Goal: Use online tool/utility: Use online tool/utility

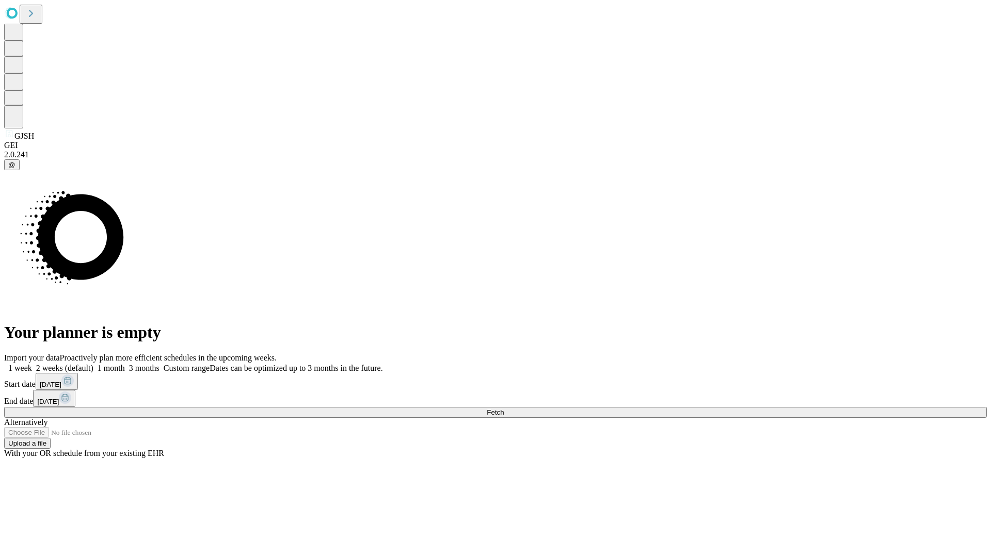
click at [504, 409] on span "Fetch" at bounding box center [494, 413] width 17 height 8
